Goal: Task Accomplishment & Management: Use online tool/utility

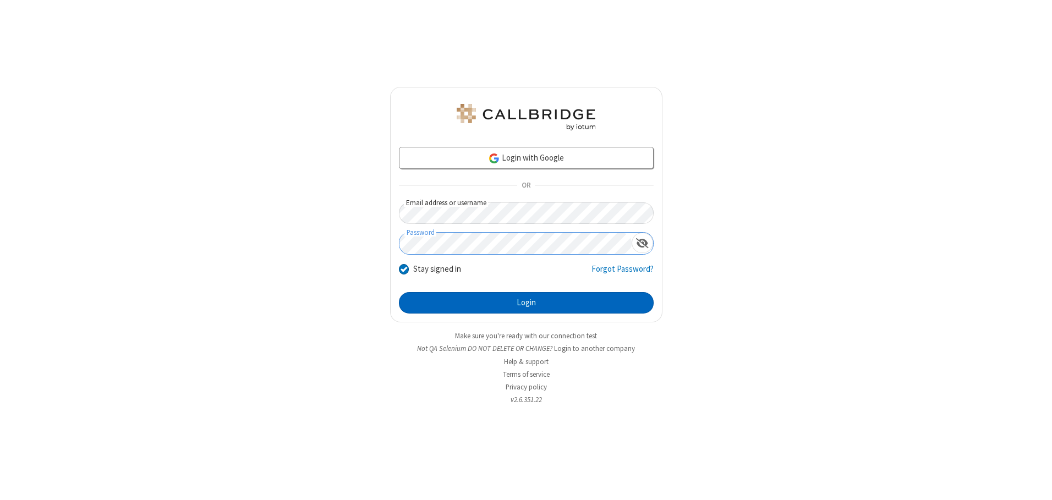
click at [526, 303] on button "Login" at bounding box center [526, 303] width 255 height 22
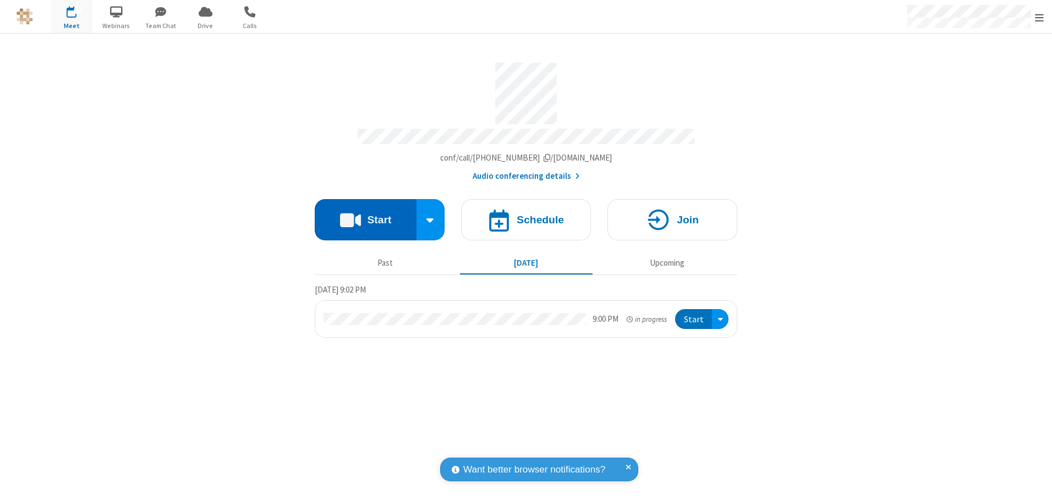
click at [365, 216] on button "Start" at bounding box center [366, 219] width 102 height 41
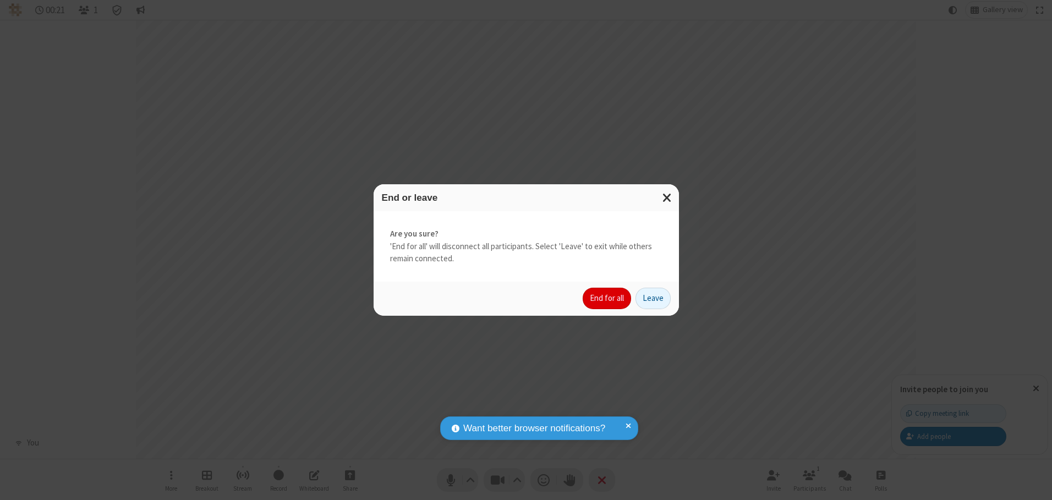
click at [607, 298] on button "End for all" at bounding box center [606, 299] width 48 height 22
